Goal: Task Accomplishment & Management: Use online tool/utility

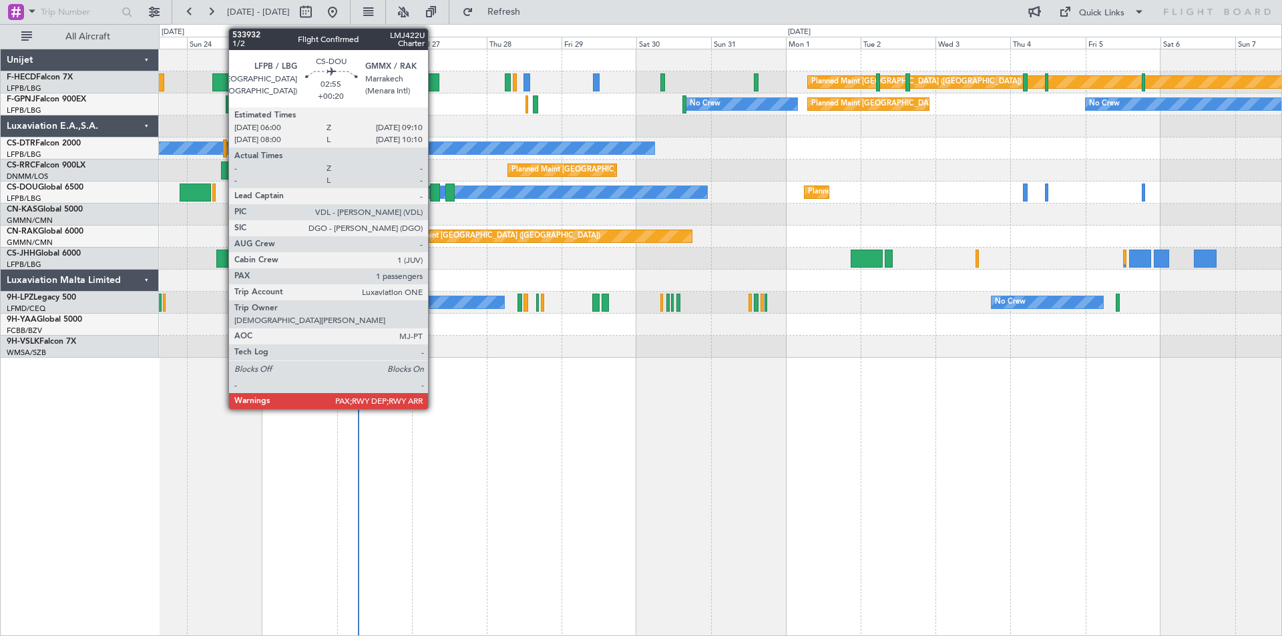
click at [434, 194] on div at bounding box center [435, 193] width 10 height 18
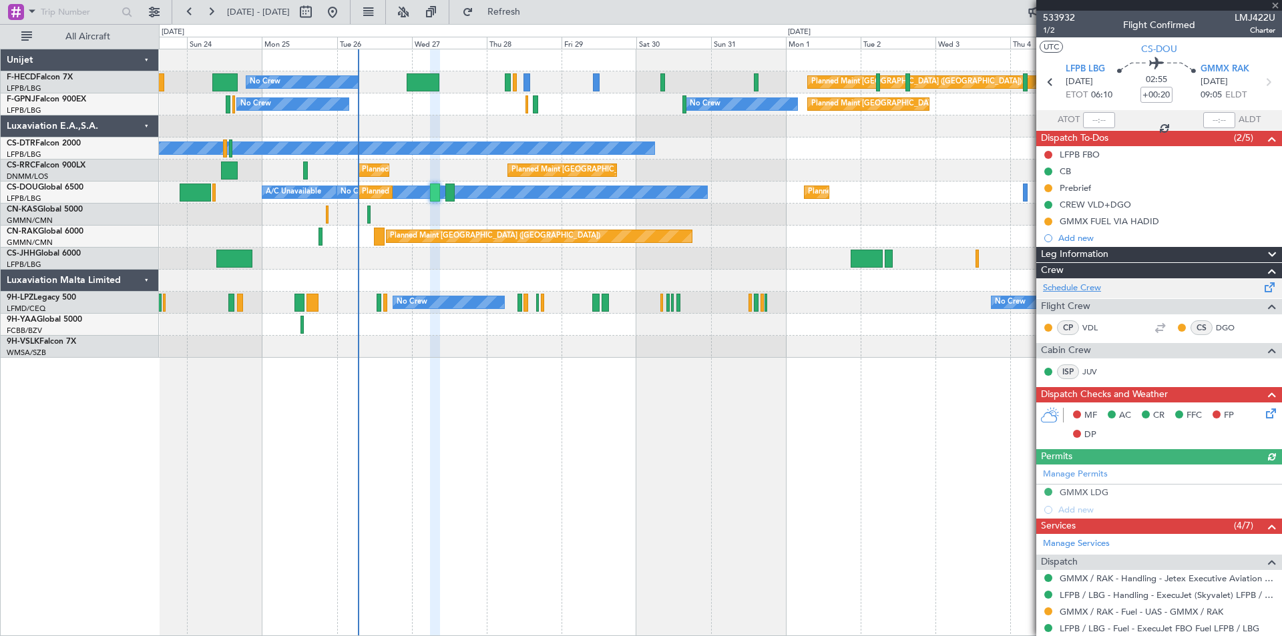
click at [1067, 286] on link "Schedule Crew" at bounding box center [1072, 288] width 58 height 13
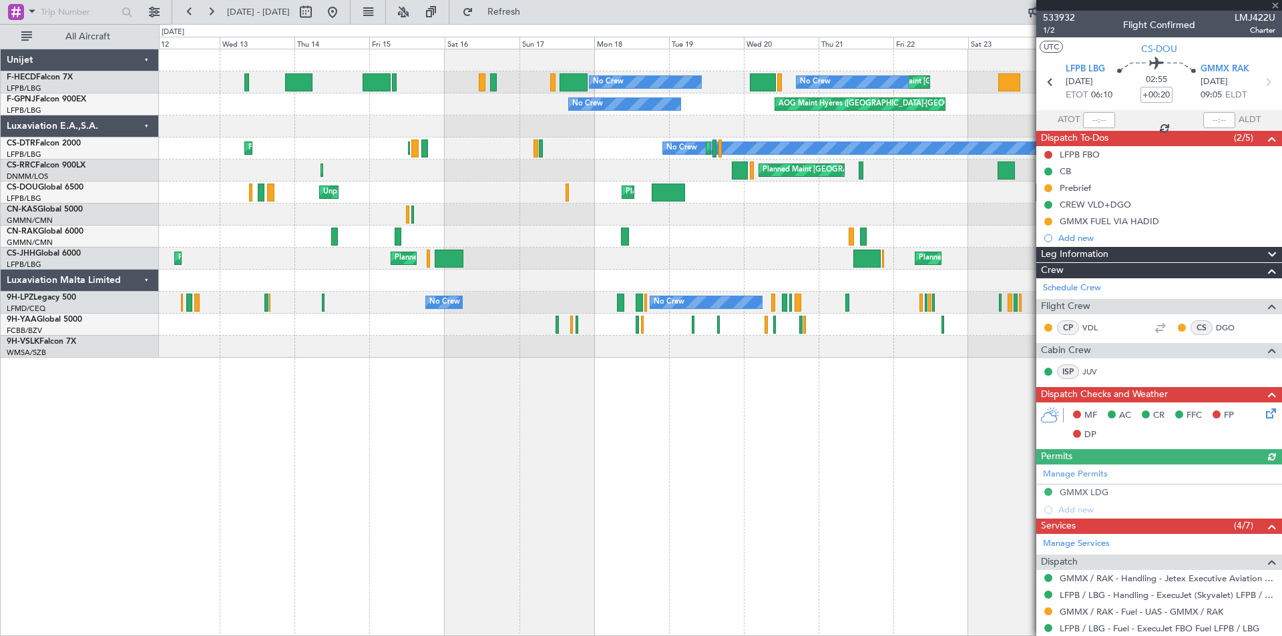
click at [723, 239] on div "No Crew No Crew Planned Maint [GEOGRAPHIC_DATA] ([GEOGRAPHIC_DATA]) Planned Mai…" at bounding box center [720, 203] width 1122 height 309
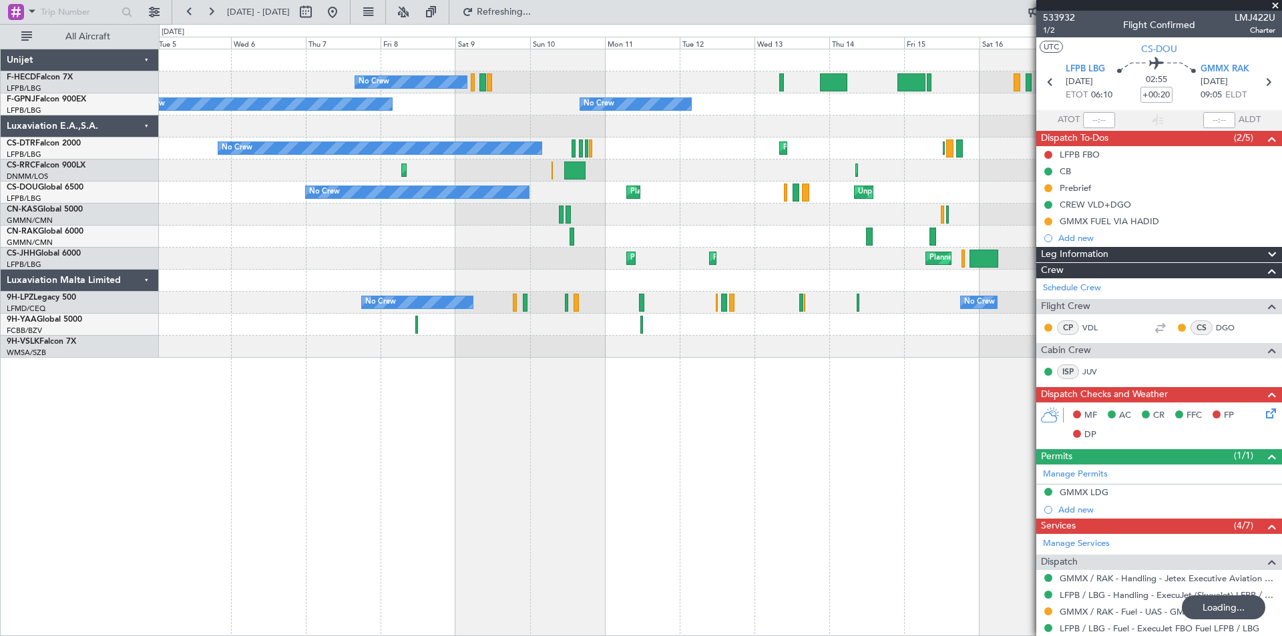
click at [825, 200] on div "No Crew No Crew No Crew Planned Maint [GEOGRAPHIC_DATA] ([GEOGRAPHIC_DATA]) Pla…" at bounding box center [720, 203] width 1122 height 309
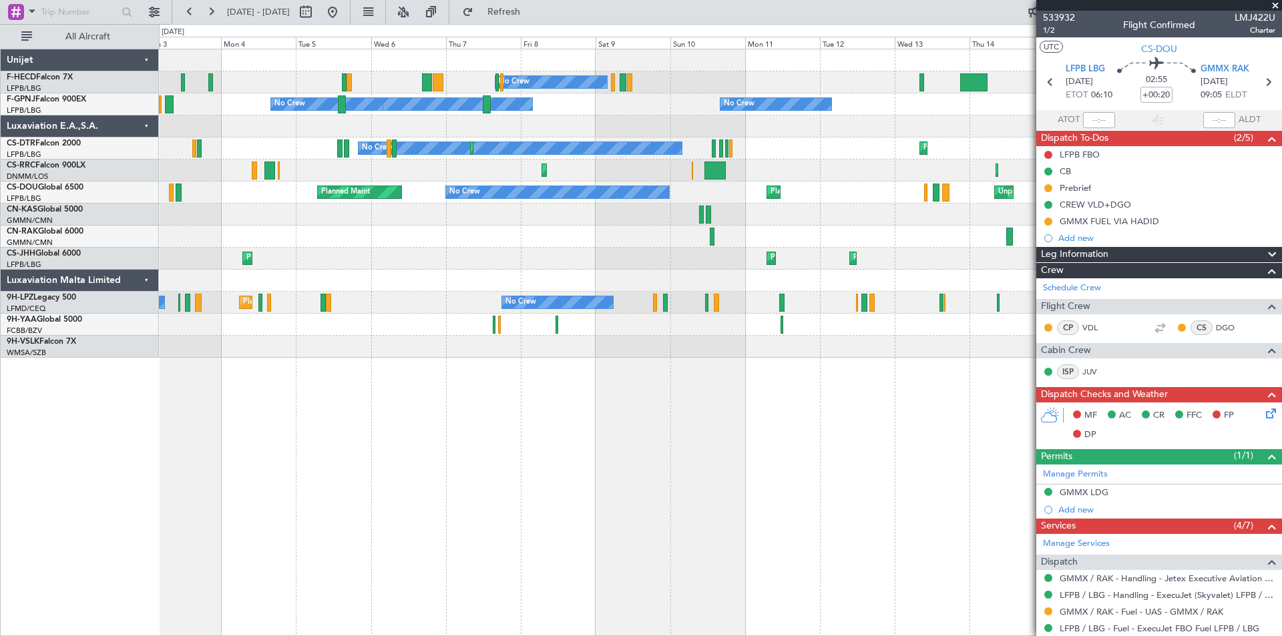
click at [305, 139] on div "No Crew No Crew No Crew Planned Maint [GEOGRAPHIC_DATA] ([GEOGRAPHIC_DATA]) No …" at bounding box center [720, 203] width 1122 height 309
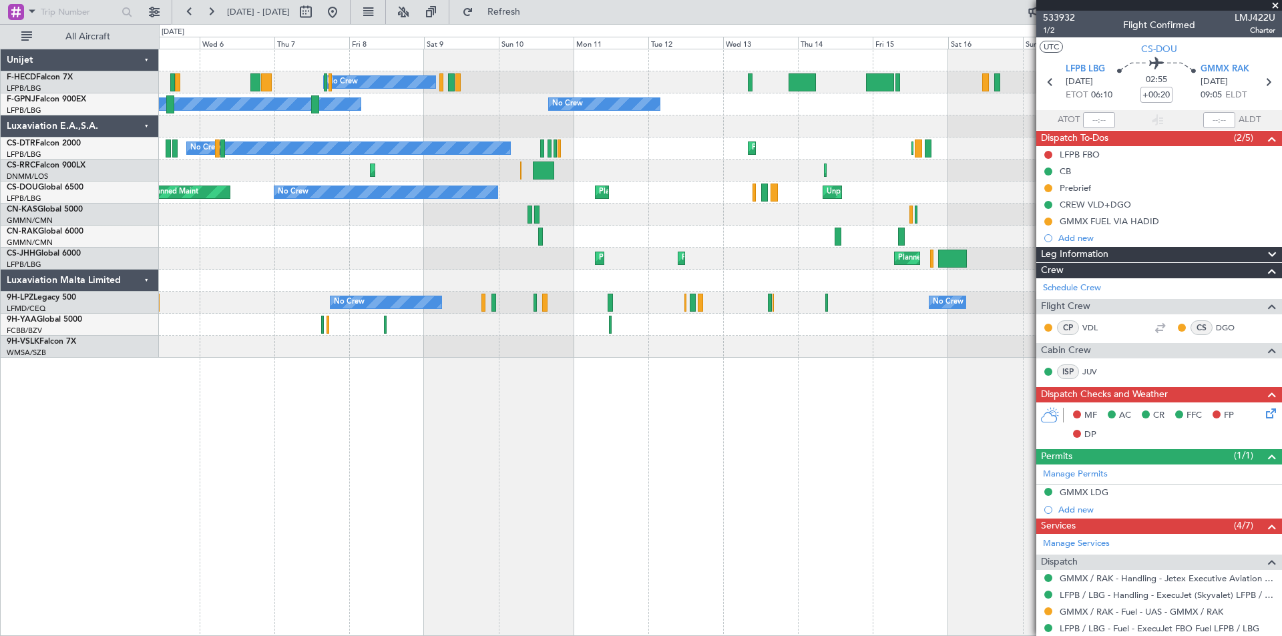
click at [453, 98] on div "No Crew No Crew No Crew No Crew [GEOGRAPHIC_DATA] ([GEOGRAPHIC_DATA]) No Crew" at bounding box center [720, 104] width 1122 height 22
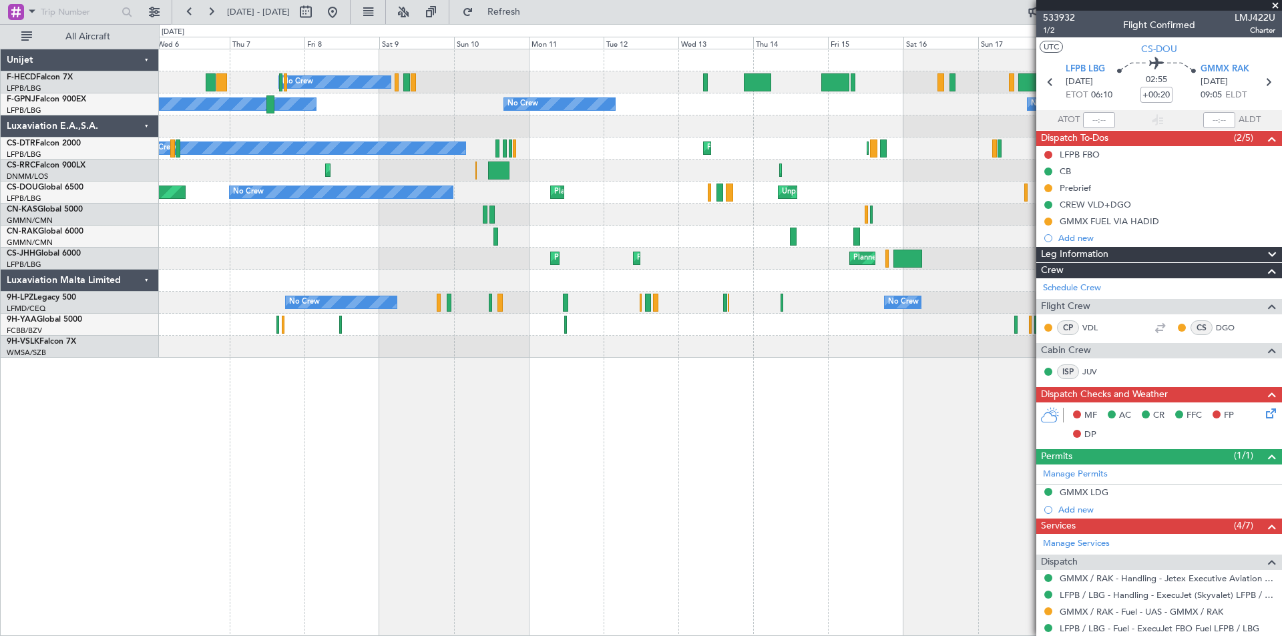
click at [399, 106] on div "No Crew No Crew No Crew No Crew [GEOGRAPHIC_DATA] ([GEOGRAPHIC_DATA]) No Crew" at bounding box center [720, 104] width 1122 height 22
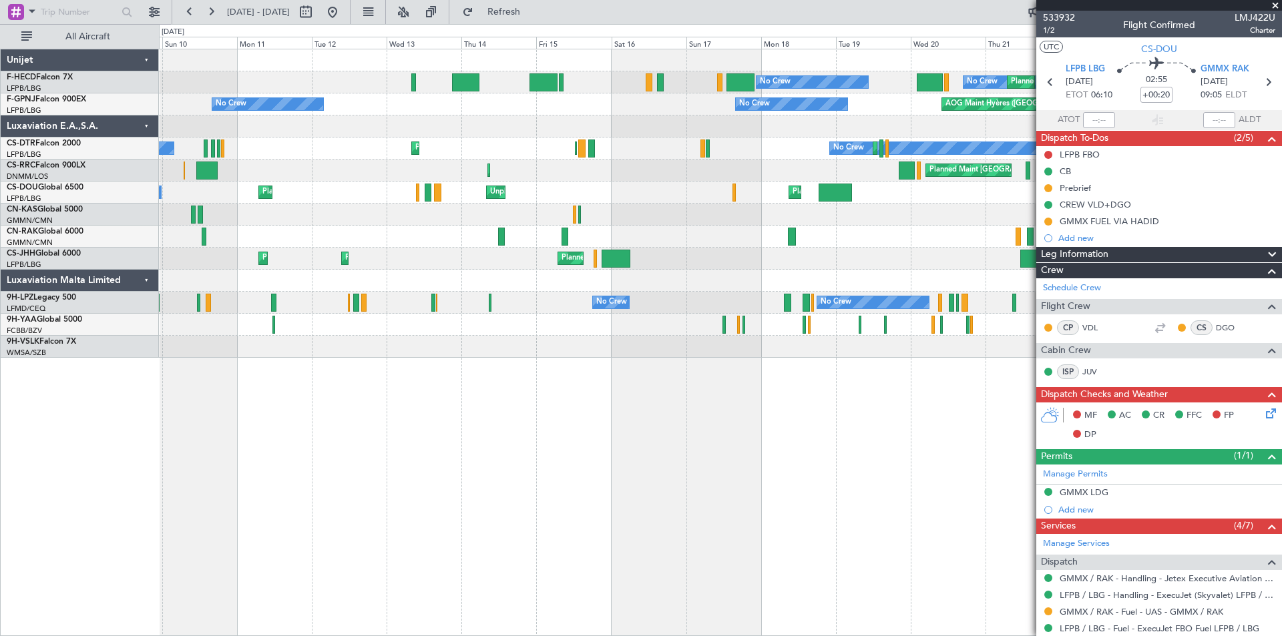
click at [495, 124] on div at bounding box center [720, 127] width 1122 height 22
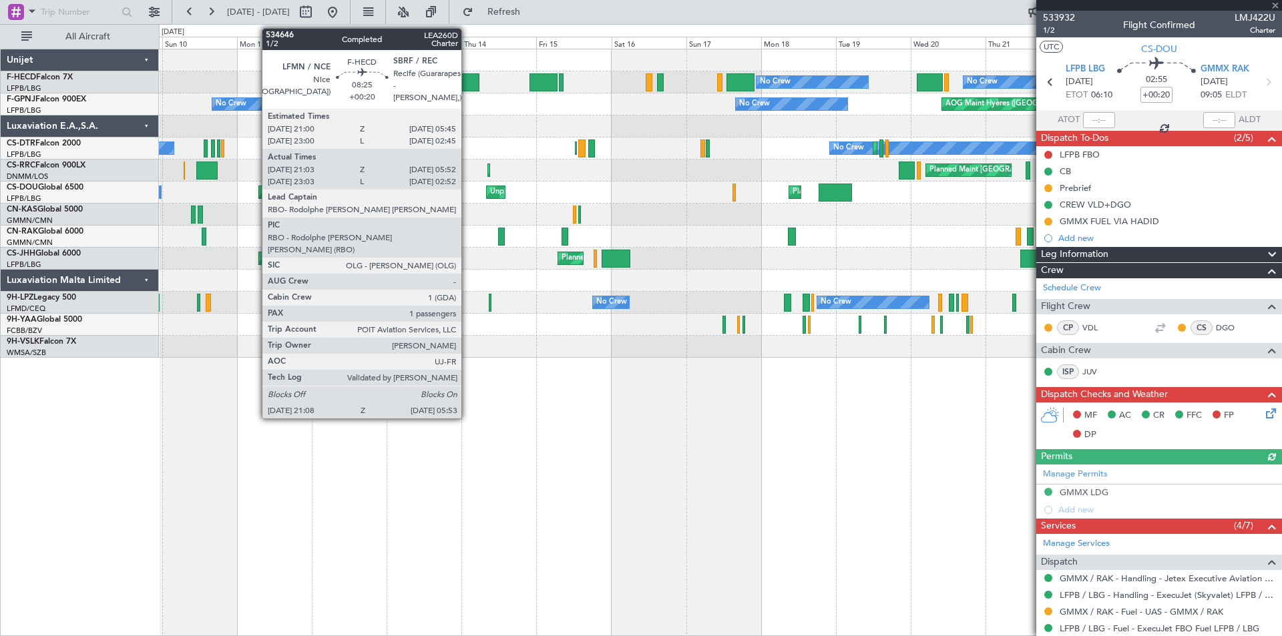
click at [467, 81] on div at bounding box center [465, 82] width 27 height 18
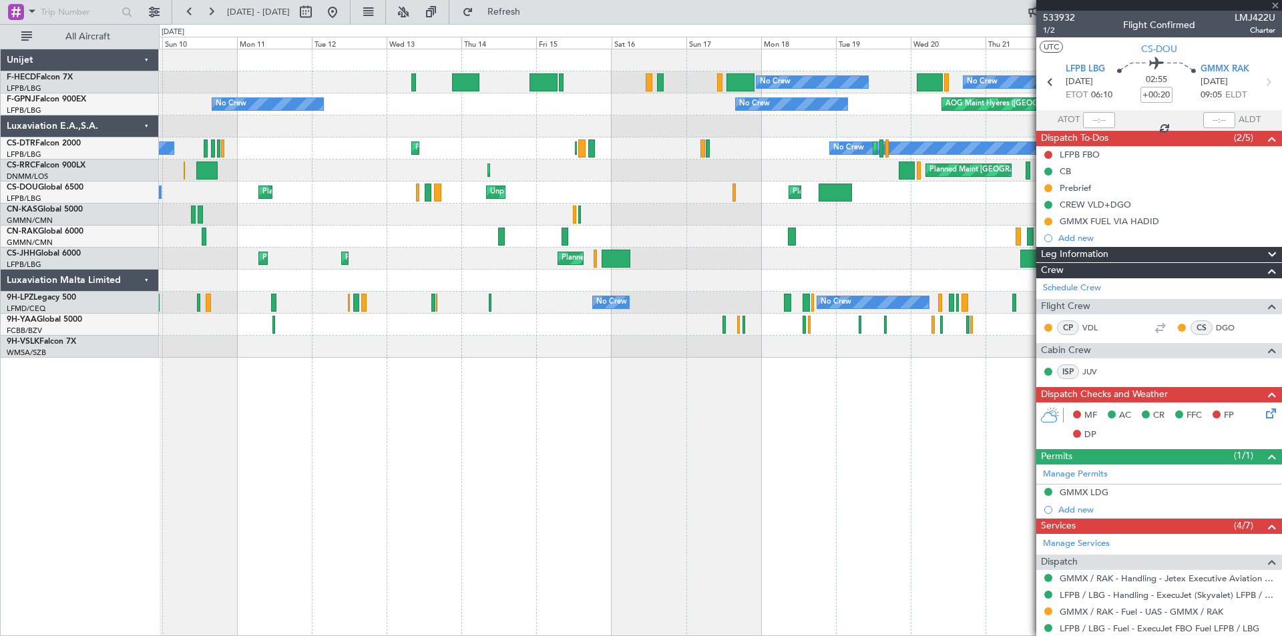
type input "21:18"
type input "05:47"
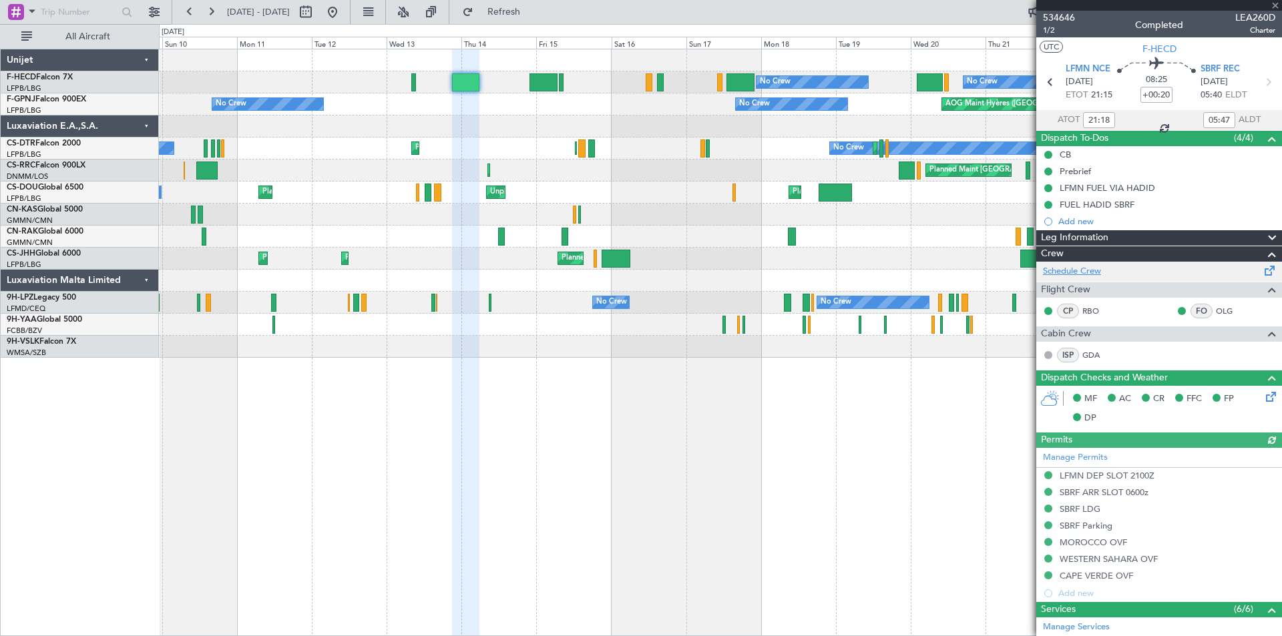
click at [1072, 270] on link "Schedule Crew" at bounding box center [1072, 271] width 58 height 13
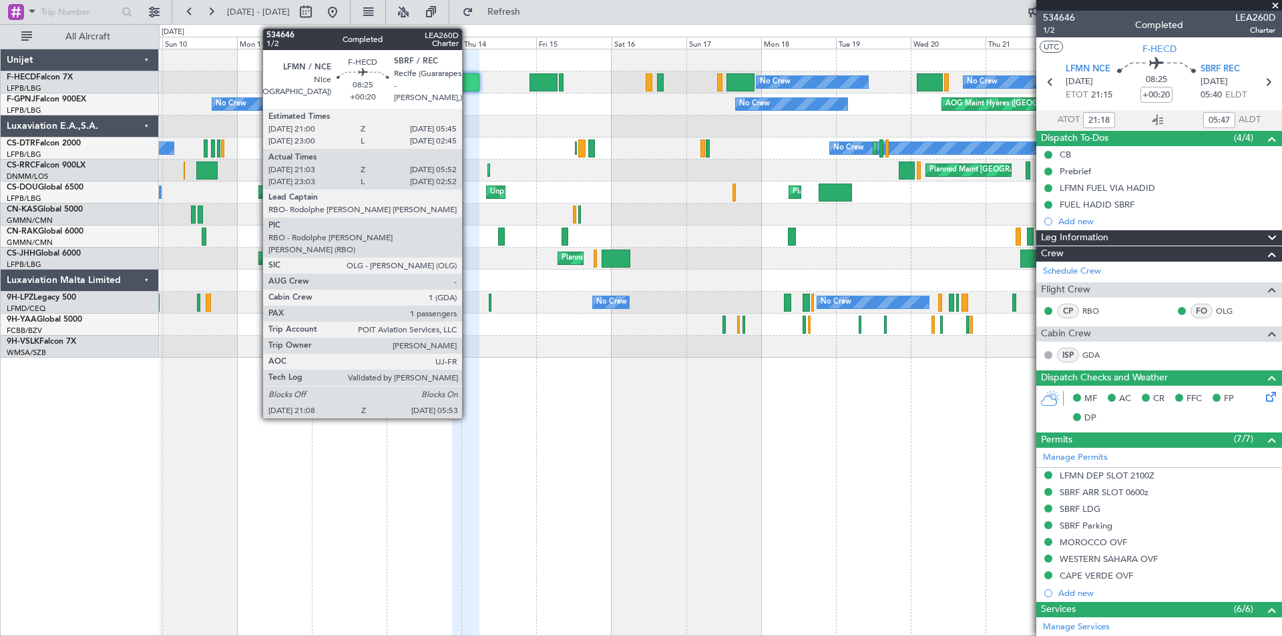
click at [469, 79] on div at bounding box center [465, 82] width 27 height 18
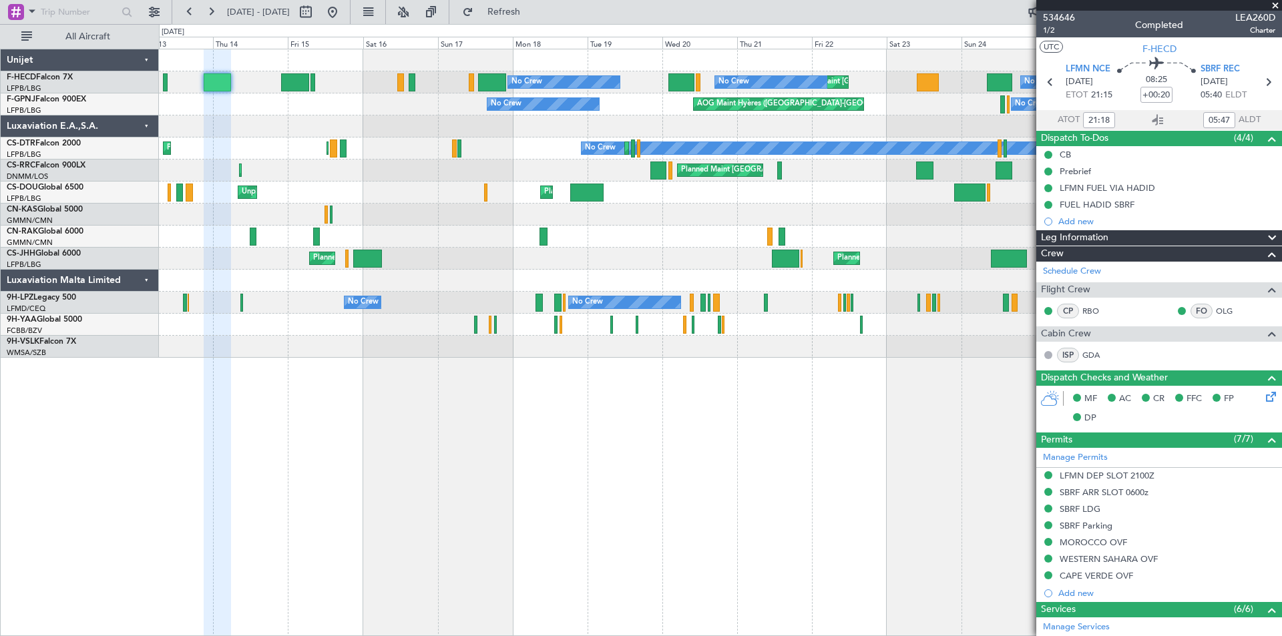
click at [416, 130] on div at bounding box center [720, 127] width 1122 height 22
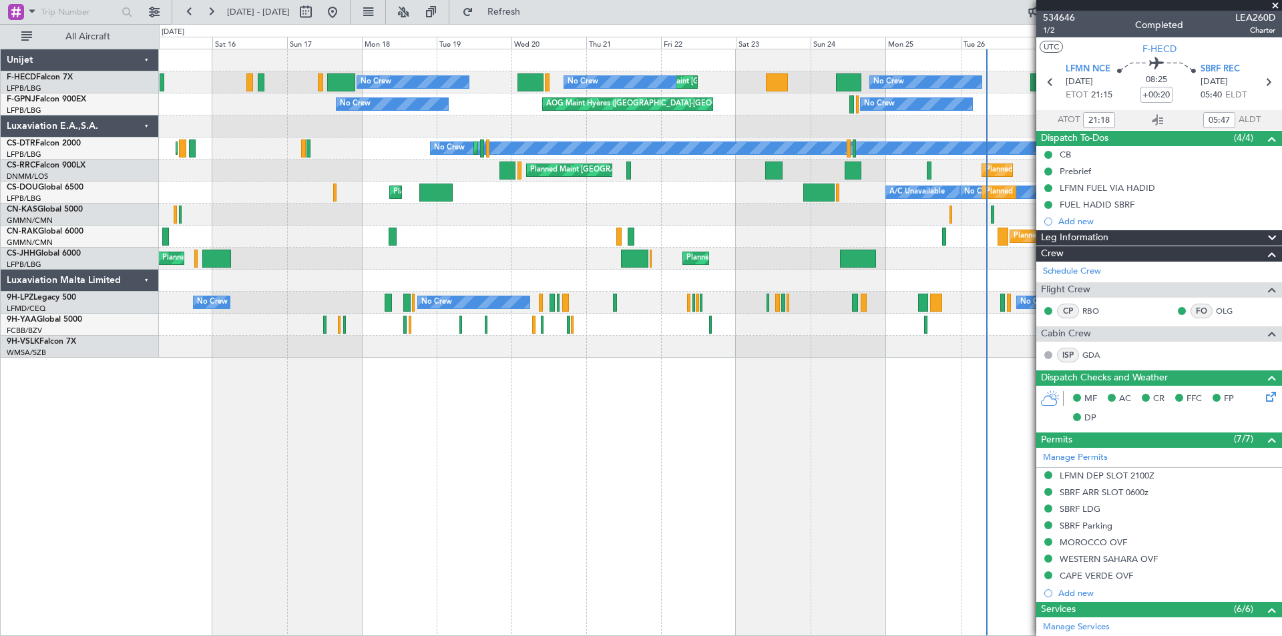
click at [460, 99] on div "No Crew [GEOGRAPHIC_DATA] ([GEOGRAPHIC_DATA]) No Crew No Crew Planned Maint [GE…" at bounding box center [720, 104] width 1122 height 22
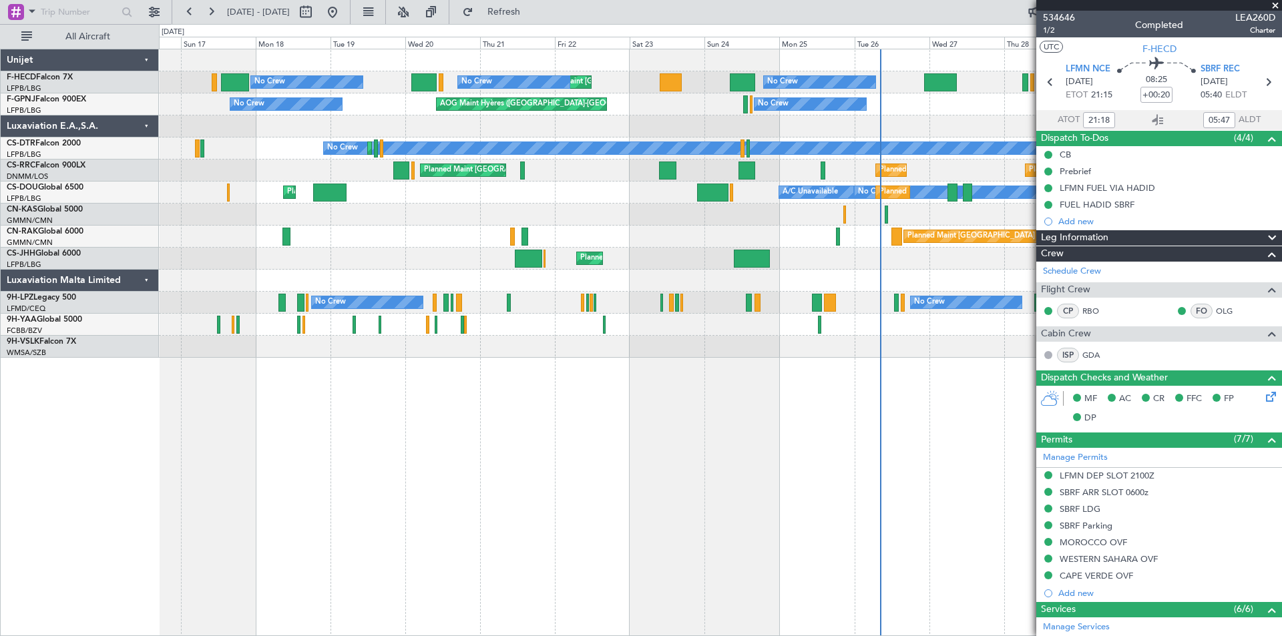
click at [417, 128] on div at bounding box center [720, 127] width 1122 height 22
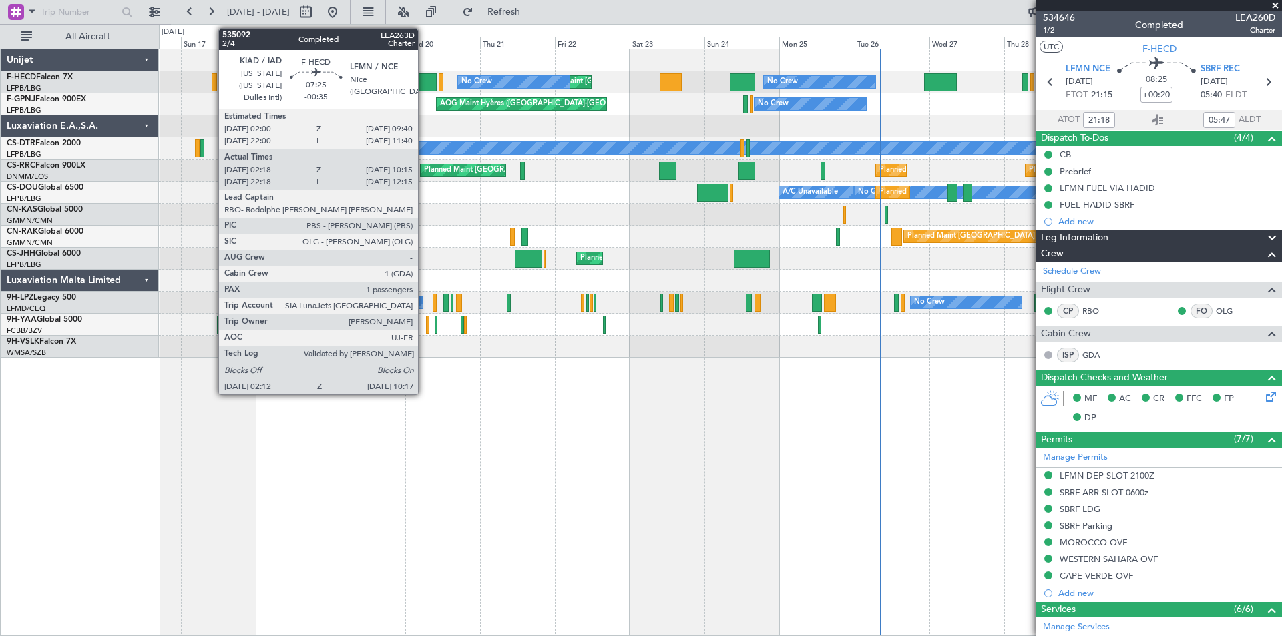
click at [424, 85] on div at bounding box center [423, 82] width 25 height 18
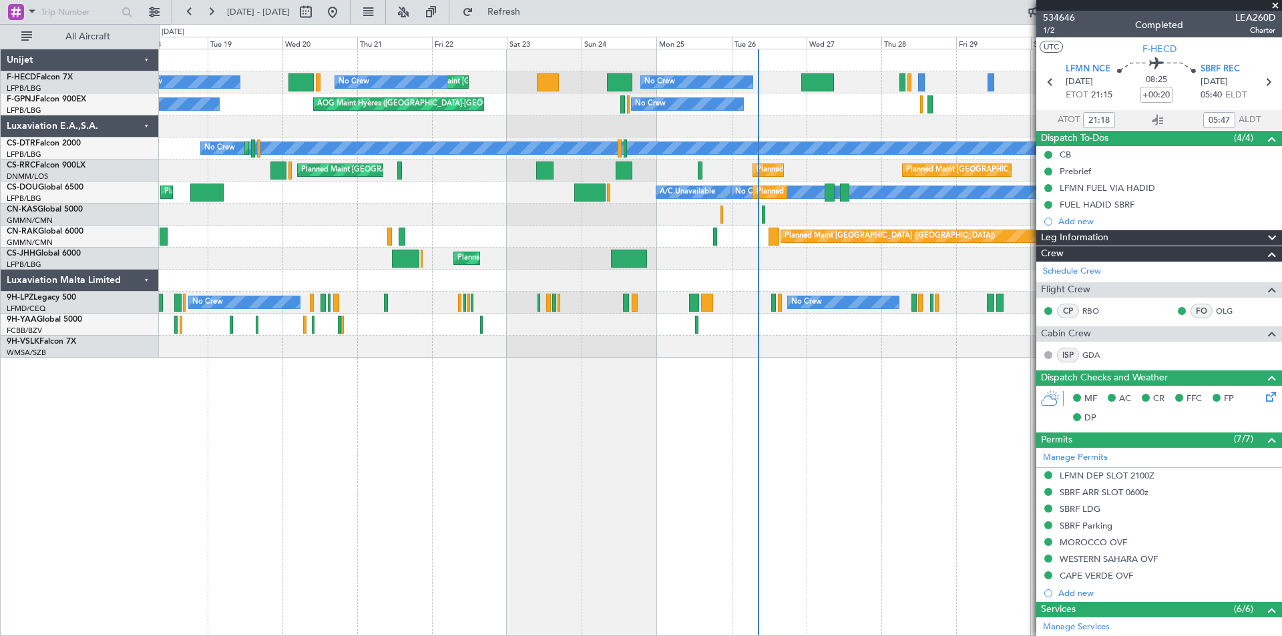
click at [599, 124] on div at bounding box center [720, 127] width 1122 height 22
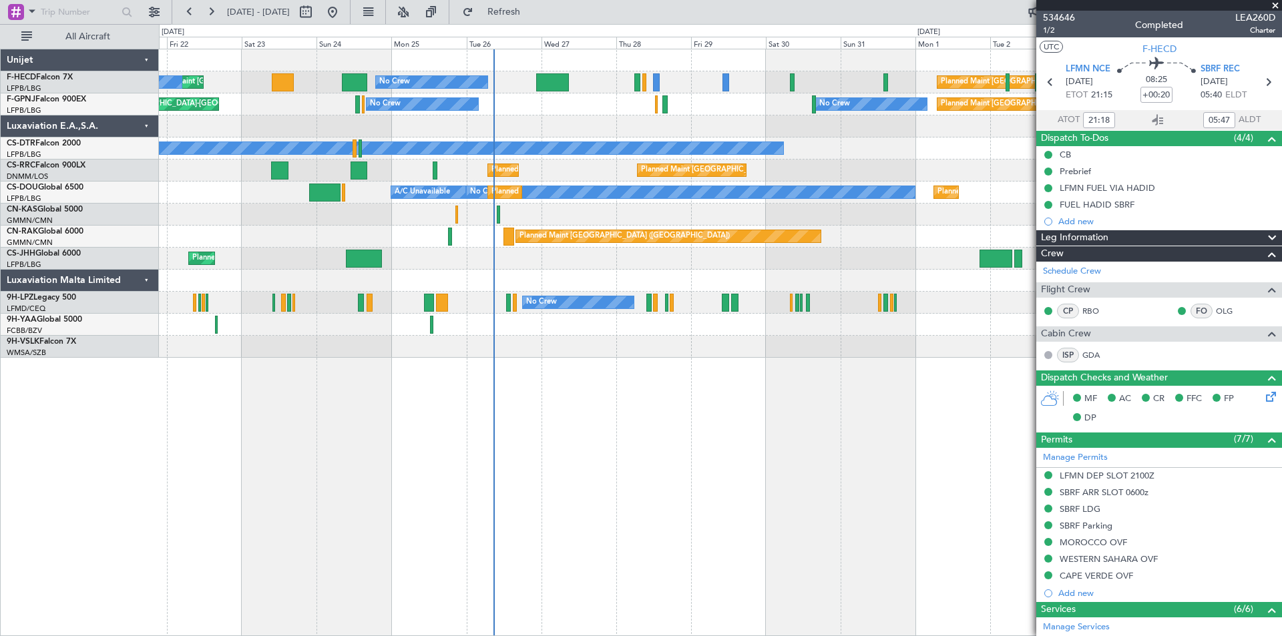
click at [745, 425] on div "Planned Maint [GEOGRAPHIC_DATA] ([GEOGRAPHIC_DATA]) Planned Maint [GEOGRAPHIC_D…" at bounding box center [720, 343] width 1123 height 588
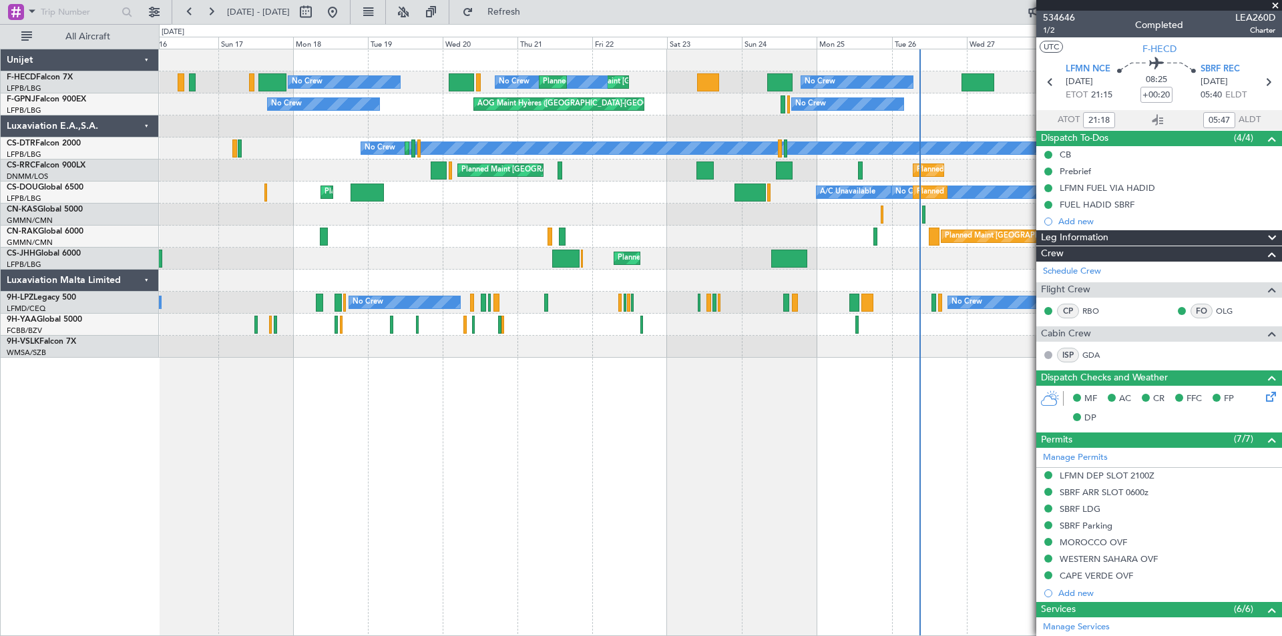
click at [688, 112] on div "No Crew [GEOGRAPHIC_DATA] ([GEOGRAPHIC_DATA]) No Crew No Crew Planned Maint [GE…" at bounding box center [720, 104] width 1122 height 22
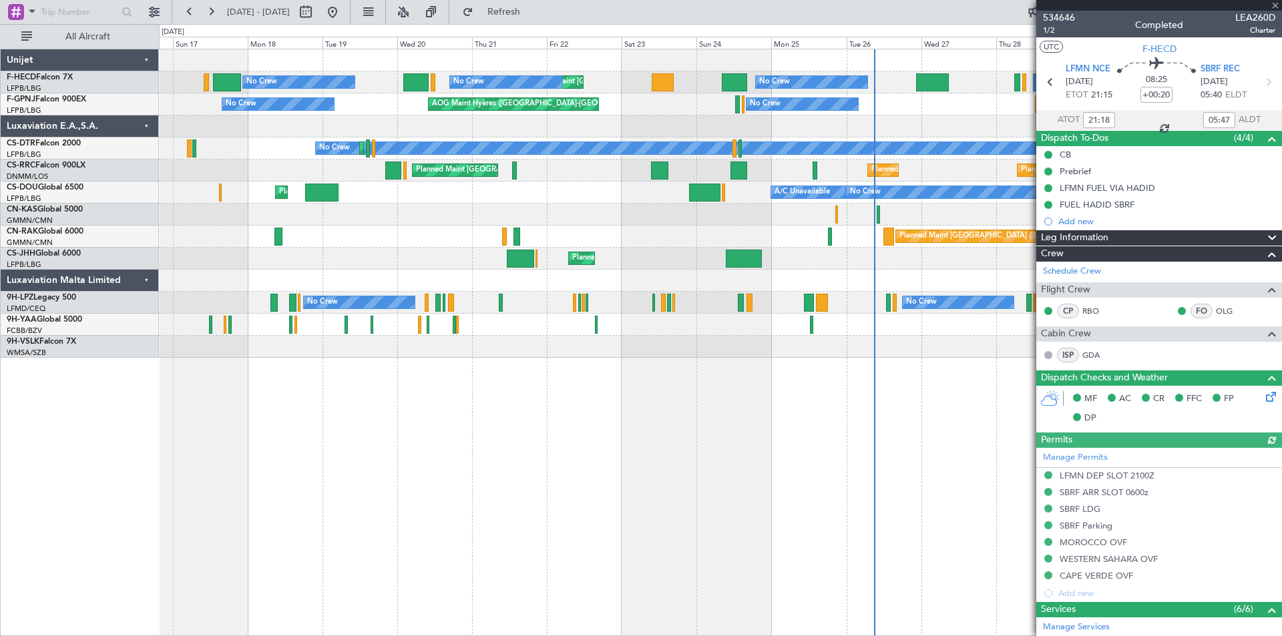
click at [401, 114] on div "No Crew [GEOGRAPHIC_DATA] ([GEOGRAPHIC_DATA]) No Crew No Crew Planned Maint [GE…" at bounding box center [720, 104] width 1122 height 22
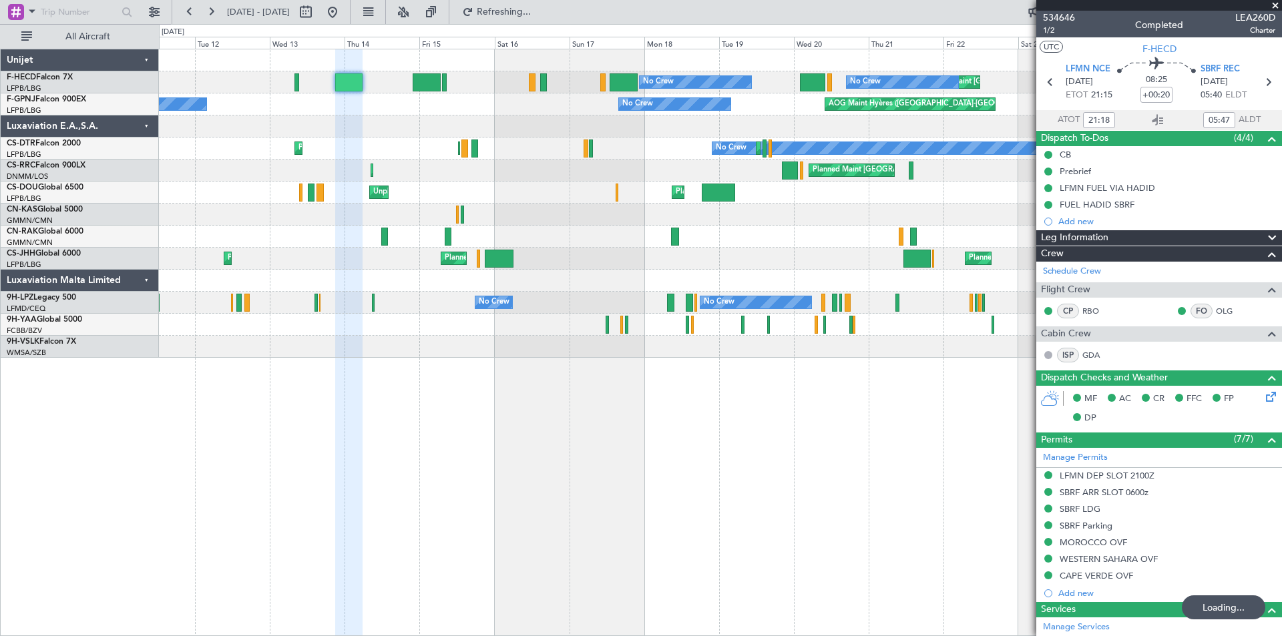
click at [614, 117] on div at bounding box center [720, 127] width 1122 height 22
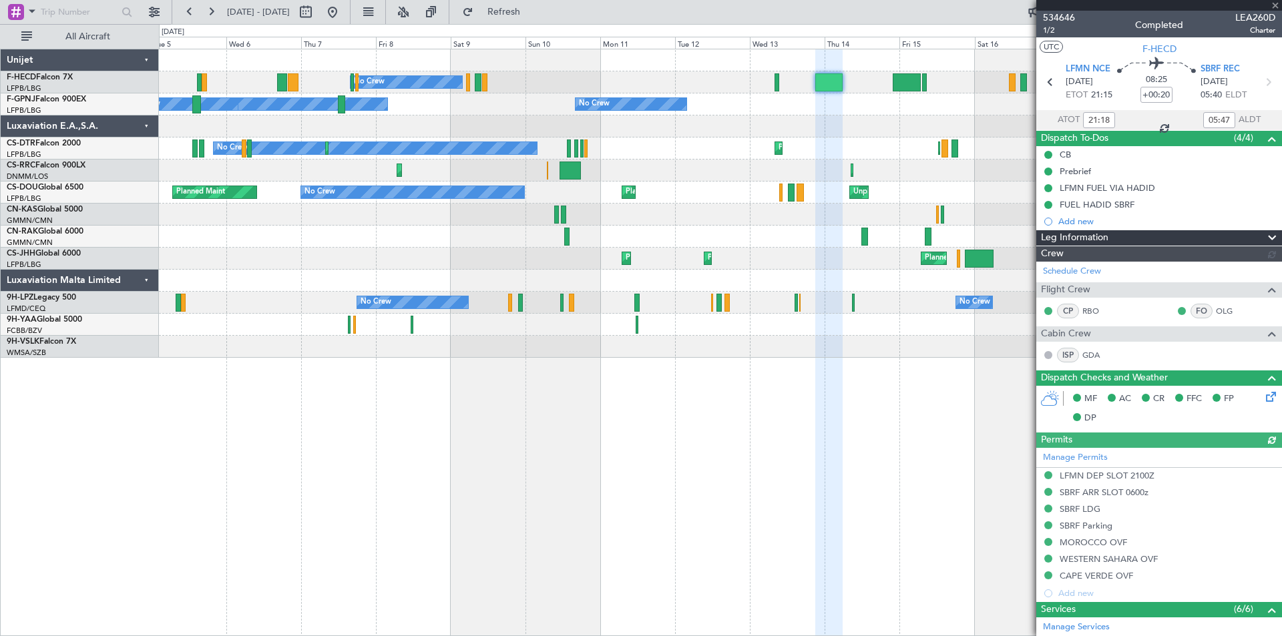
click at [677, 118] on div "No Crew No Crew No Crew Planned Maint [GEOGRAPHIC_DATA] ([GEOGRAPHIC_DATA]) Pla…" at bounding box center [720, 203] width 1122 height 309
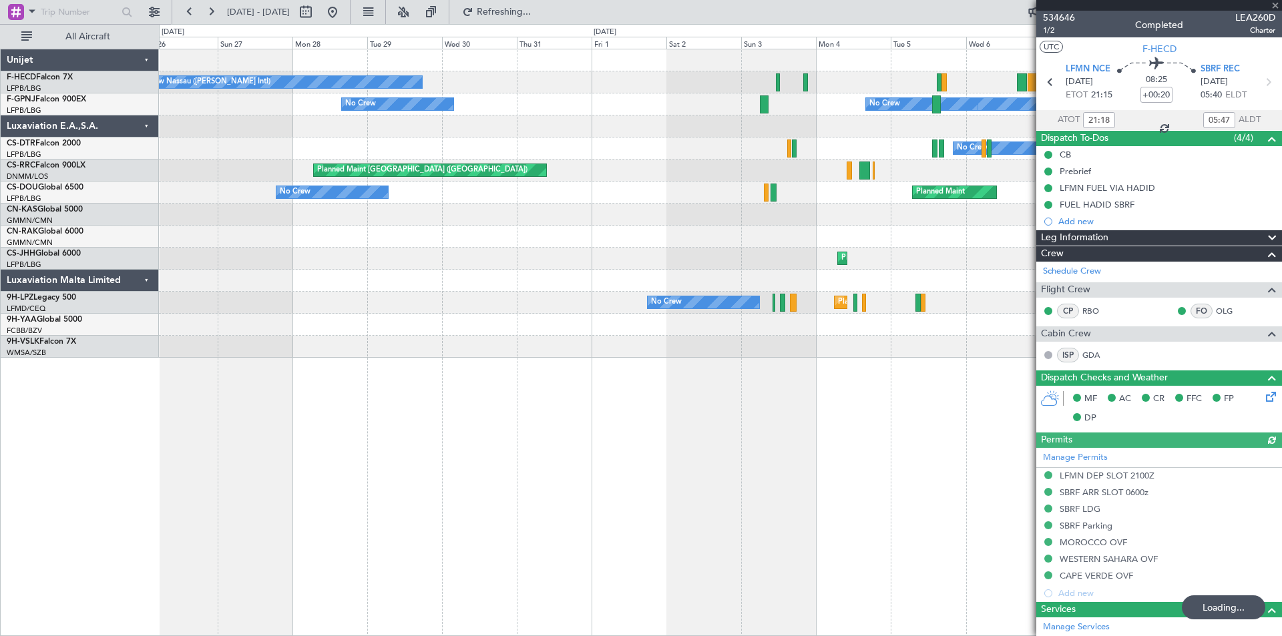
click at [608, 139] on div "No Crew Planned Maint Sofia Planned Maint Sofia" at bounding box center [720, 149] width 1122 height 22
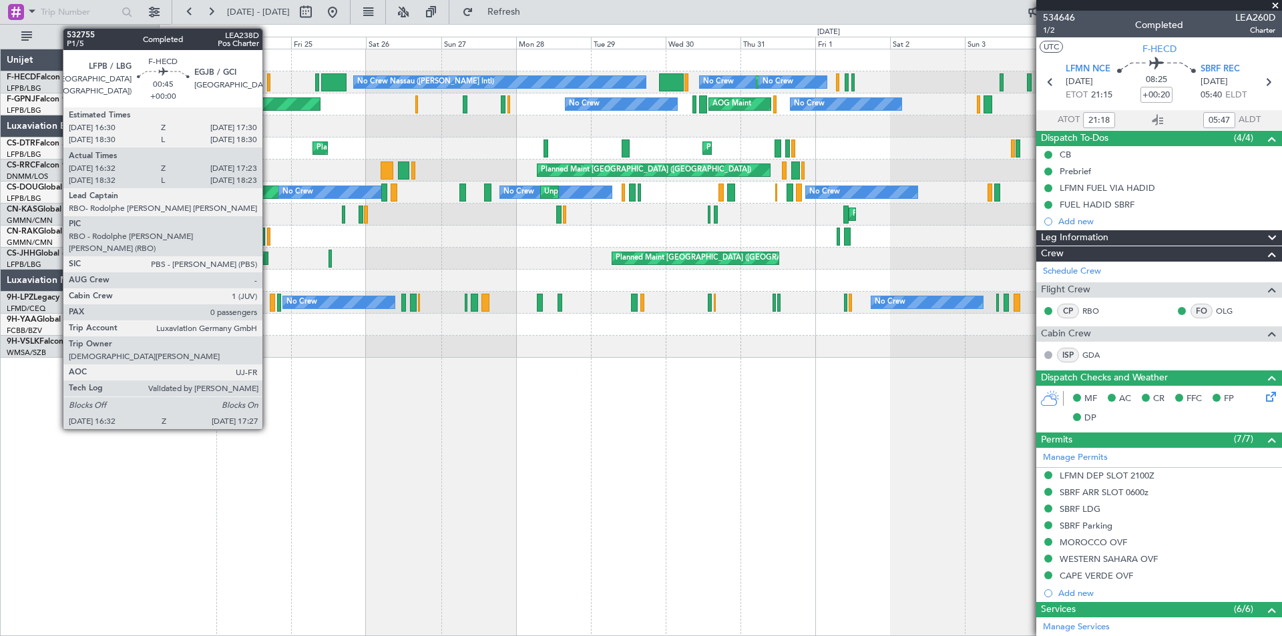
click at [268, 83] on div at bounding box center [268, 82] width 3 height 18
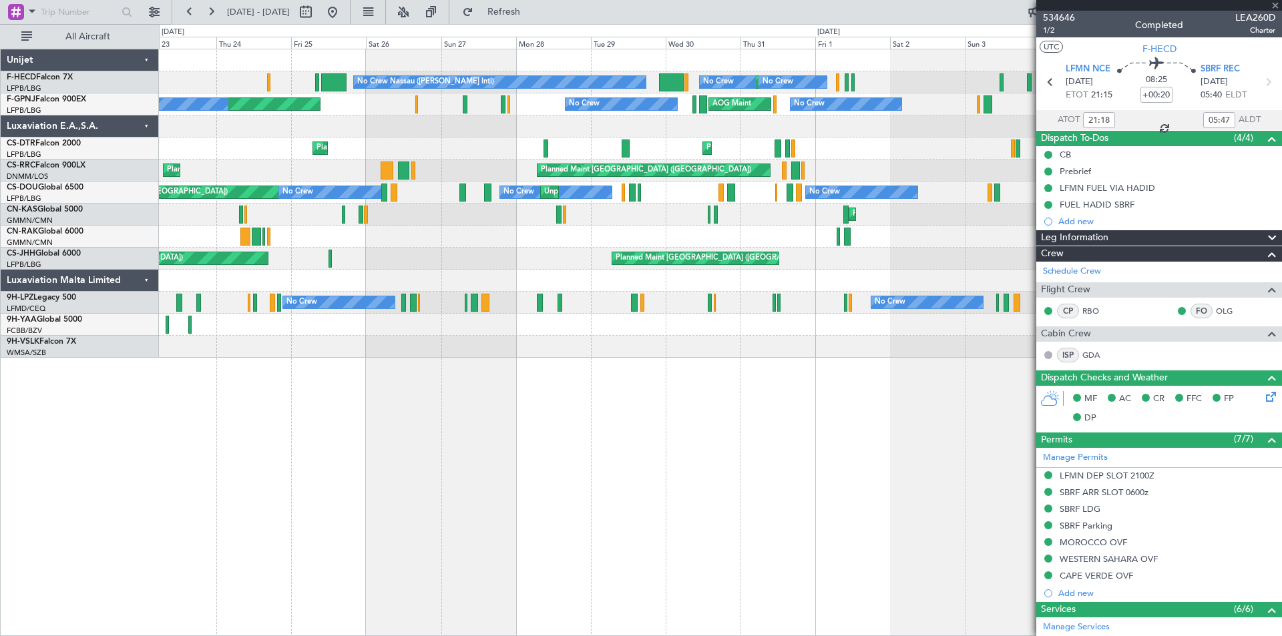
type input "16:42"
type input "17:18"
type input "0"
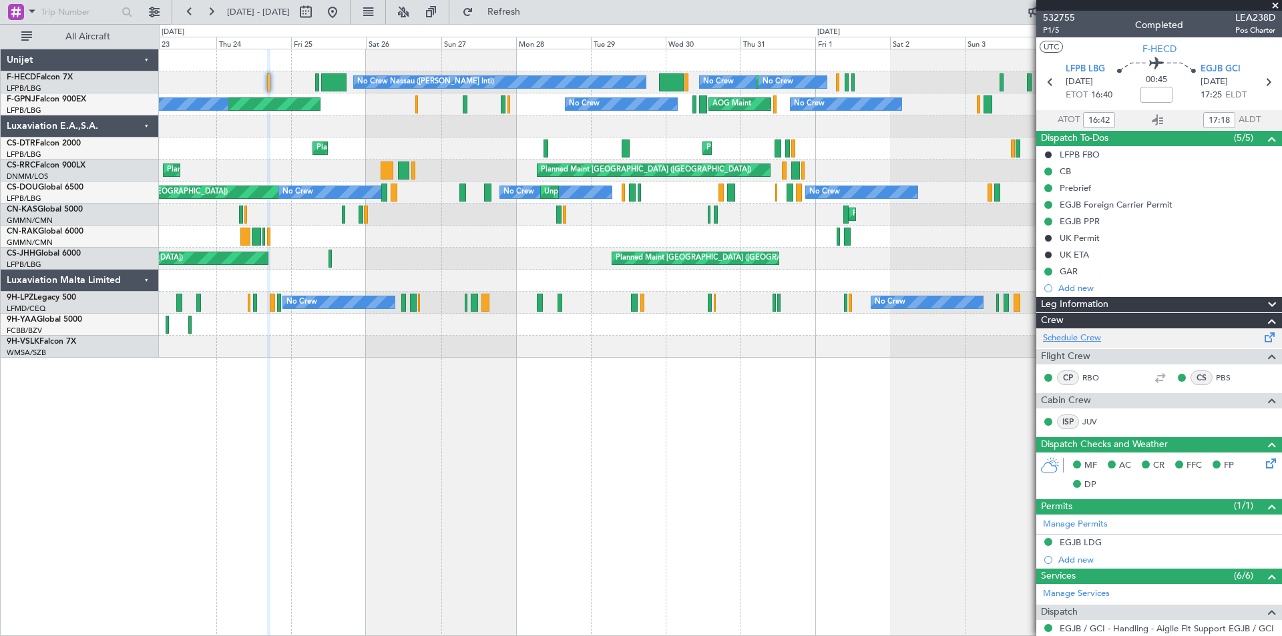
click at [1065, 339] on link "Schedule Crew" at bounding box center [1072, 338] width 58 height 13
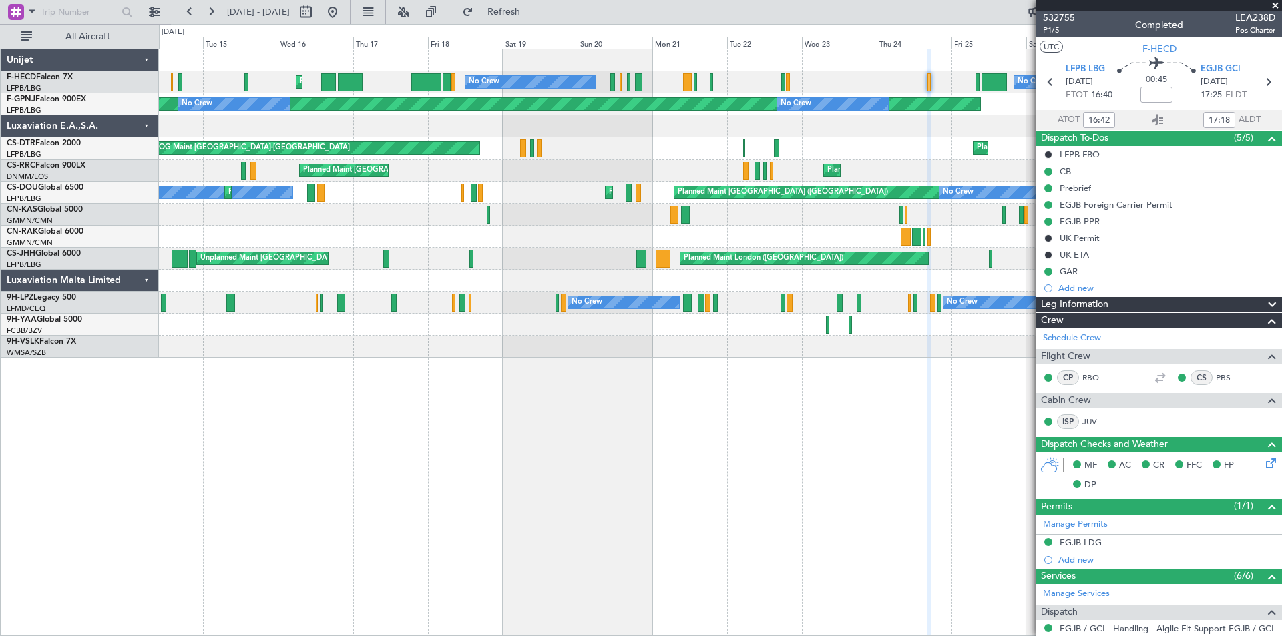
click at [971, 168] on div "No Crew Nassau ([PERSON_NAME] Intl) No Crew Planned Maint [GEOGRAPHIC_DATA] ([G…" at bounding box center [720, 203] width 1122 height 309
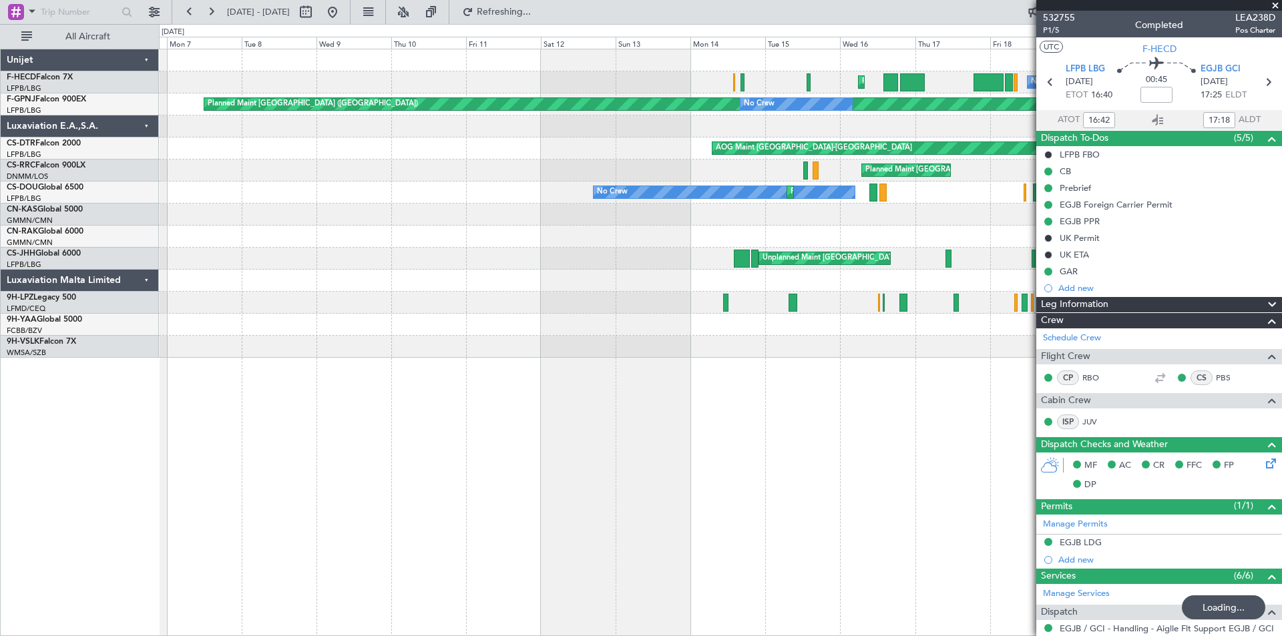
click at [831, 156] on div "No Crew Planned Maint [GEOGRAPHIC_DATA] ([GEOGRAPHIC_DATA]) Planned Maint [GEOG…" at bounding box center [720, 203] width 1122 height 309
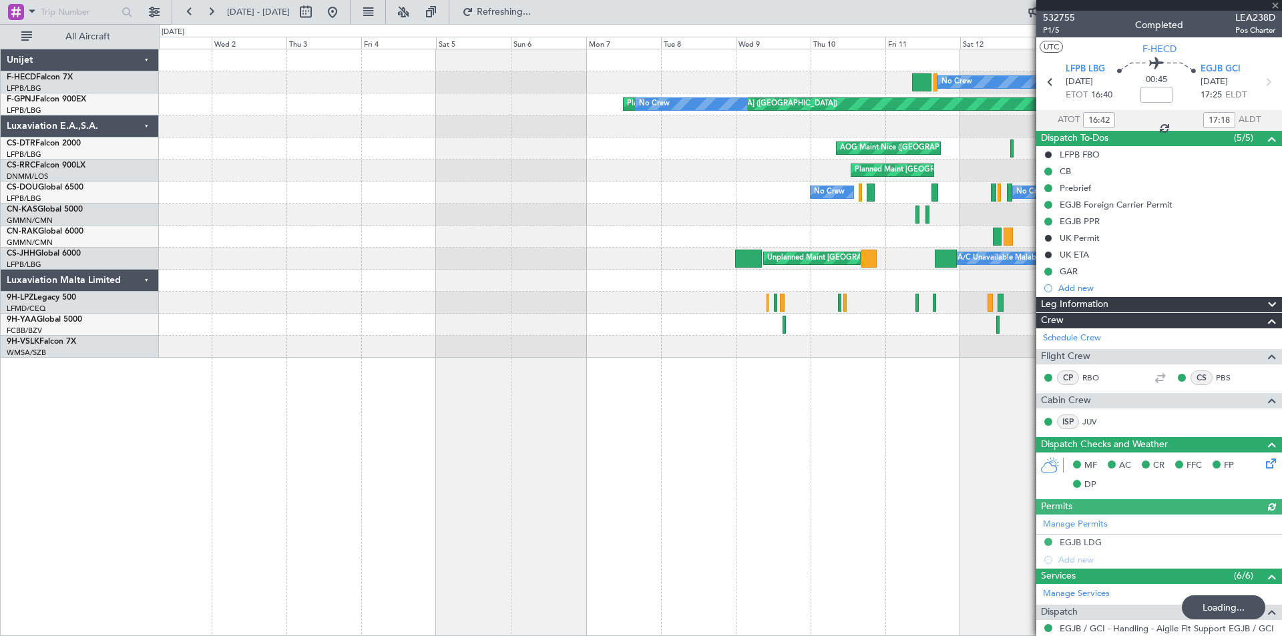
click at [670, 147] on div "Planned Maint [GEOGRAPHIC_DATA] ([GEOGRAPHIC_DATA]) No Crew No Crew Planned Mai…" at bounding box center [720, 203] width 1122 height 309
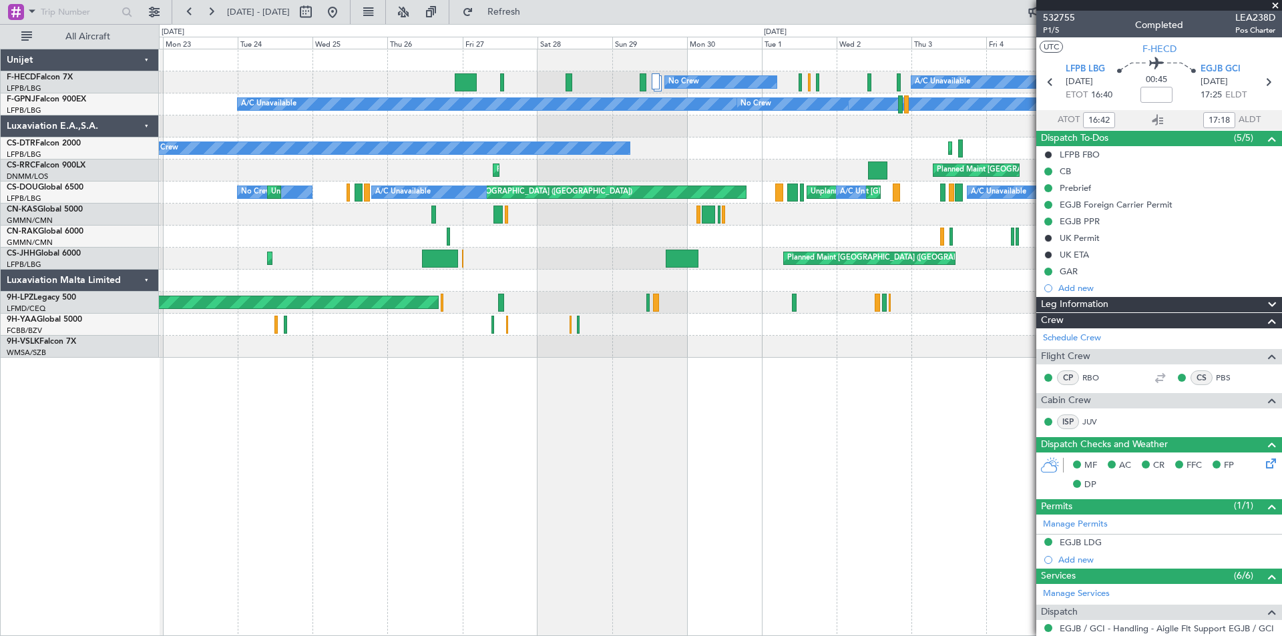
click at [1019, 269] on div "Planned Maint [GEOGRAPHIC_DATA] ([GEOGRAPHIC_DATA]) Planned Maint [GEOGRAPHIC_D…" at bounding box center [720, 259] width 1122 height 22
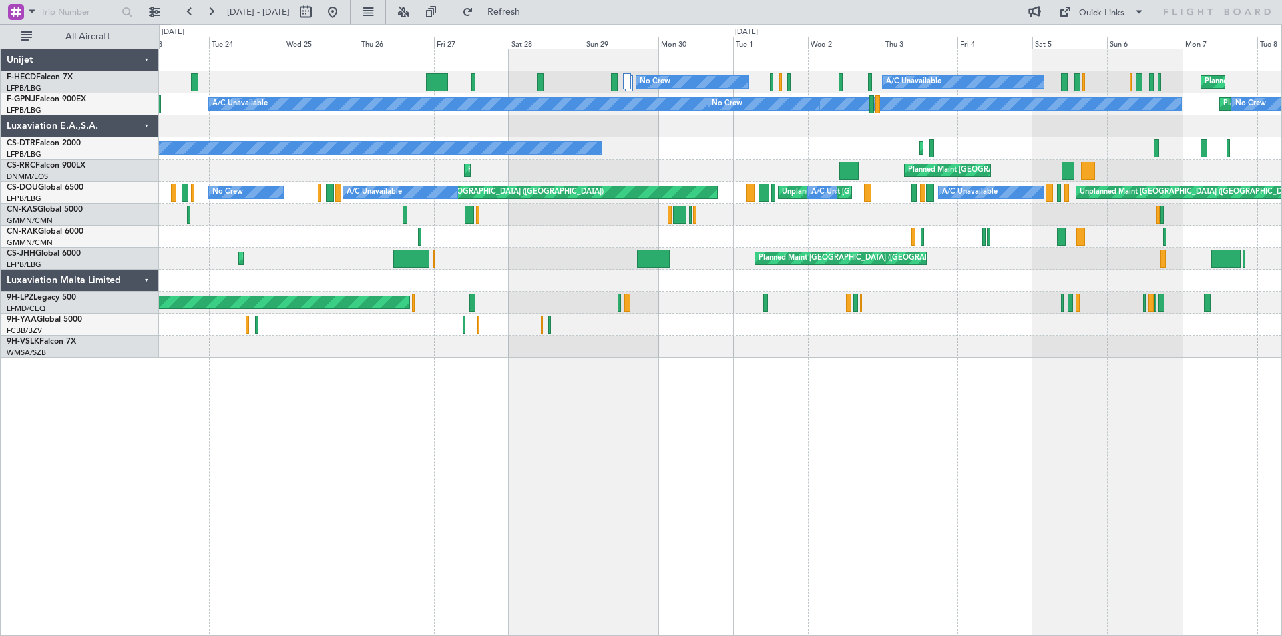
click at [463, 148] on div "Planned Maint Sofia No Crew Planned Maint [GEOGRAPHIC_DATA] [GEOGRAPHIC_DATA] (…" at bounding box center [720, 149] width 1122 height 22
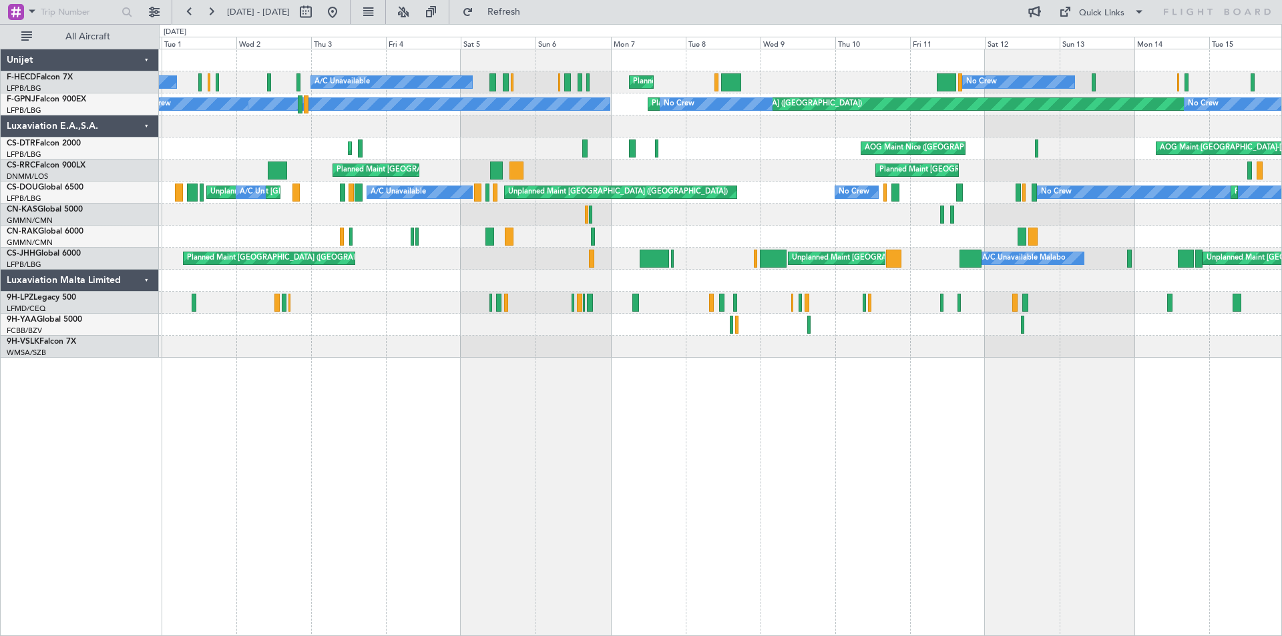
click at [662, 148] on div "Planned Maint Sofia [GEOGRAPHIC_DATA] ([GEOGRAPHIC_DATA]) AOG Maint [GEOGRAPHIC…" at bounding box center [720, 149] width 1122 height 22
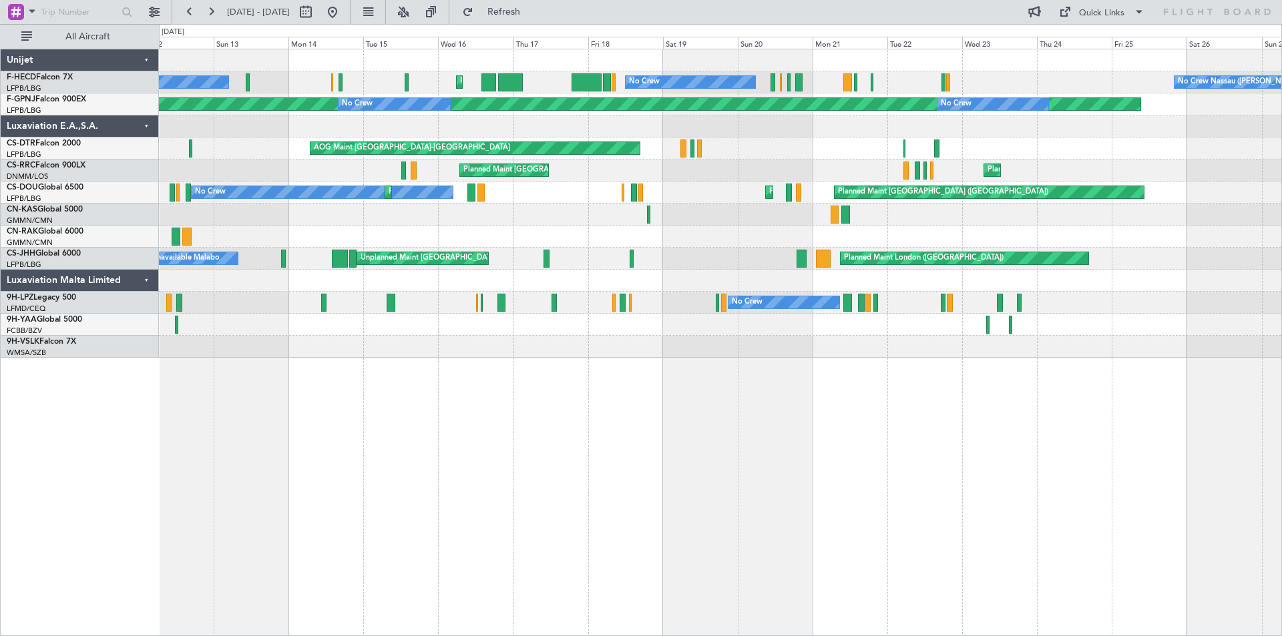
click at [662, 164] on div "No Crew Planned Maint [GEOGRAPHIC_DATA] ([GEOGRAPHIC_DATA]) No Crew No Crew Nas…" at bounding box center [720, 203] width 1122 height 309
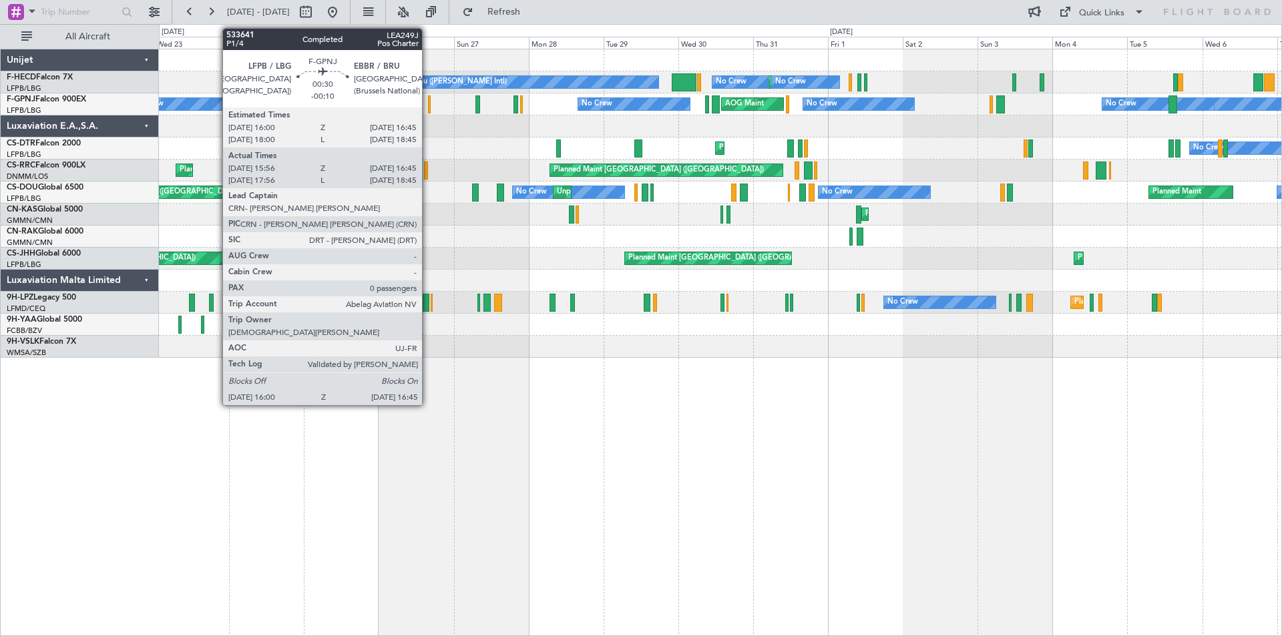
click at [428, 106] on div at bounding box center [429, 104] width 3 height 18
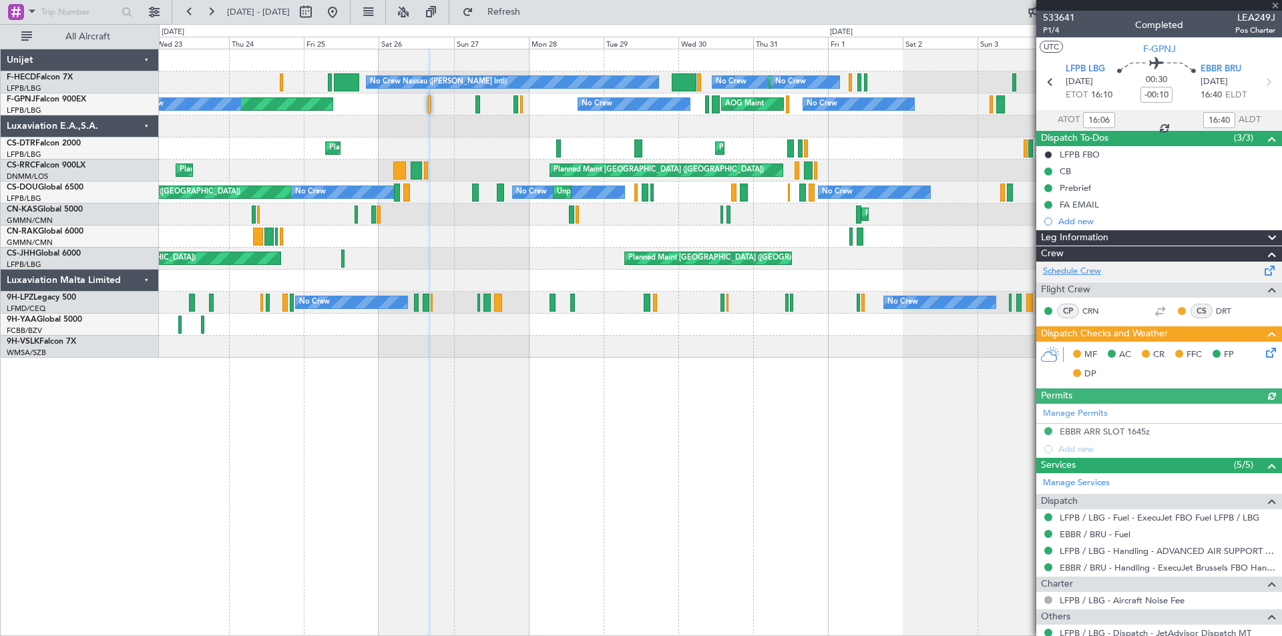
click at [1082, 271] on link "Schedule Crew" at bounding box center [1072, 271] width 58 height 13
